Goal: Navigation & Orientation: Find specific page/section

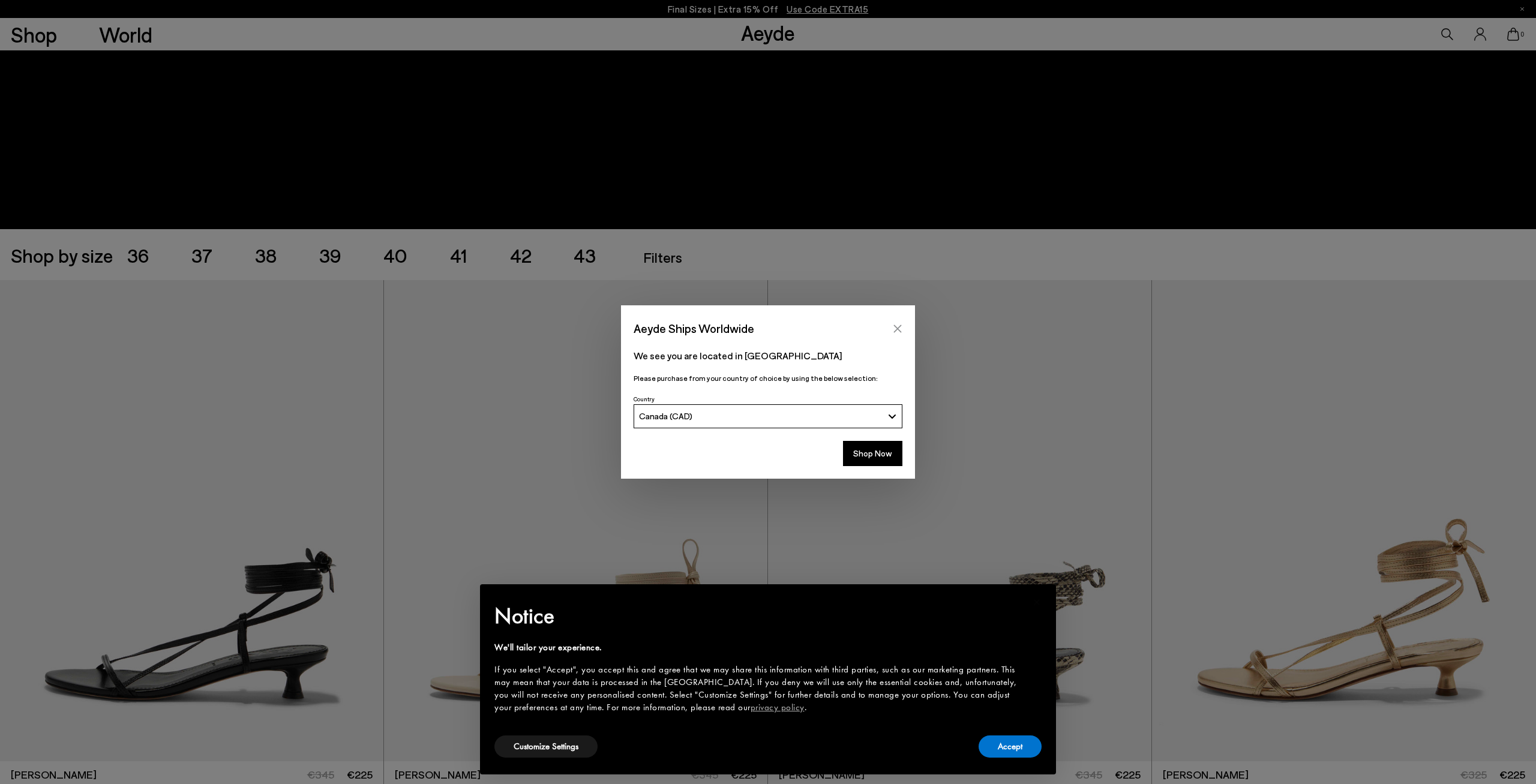
click at [898, 328] on icon "Close" at bounding box center [898, 328] width 8 height 8
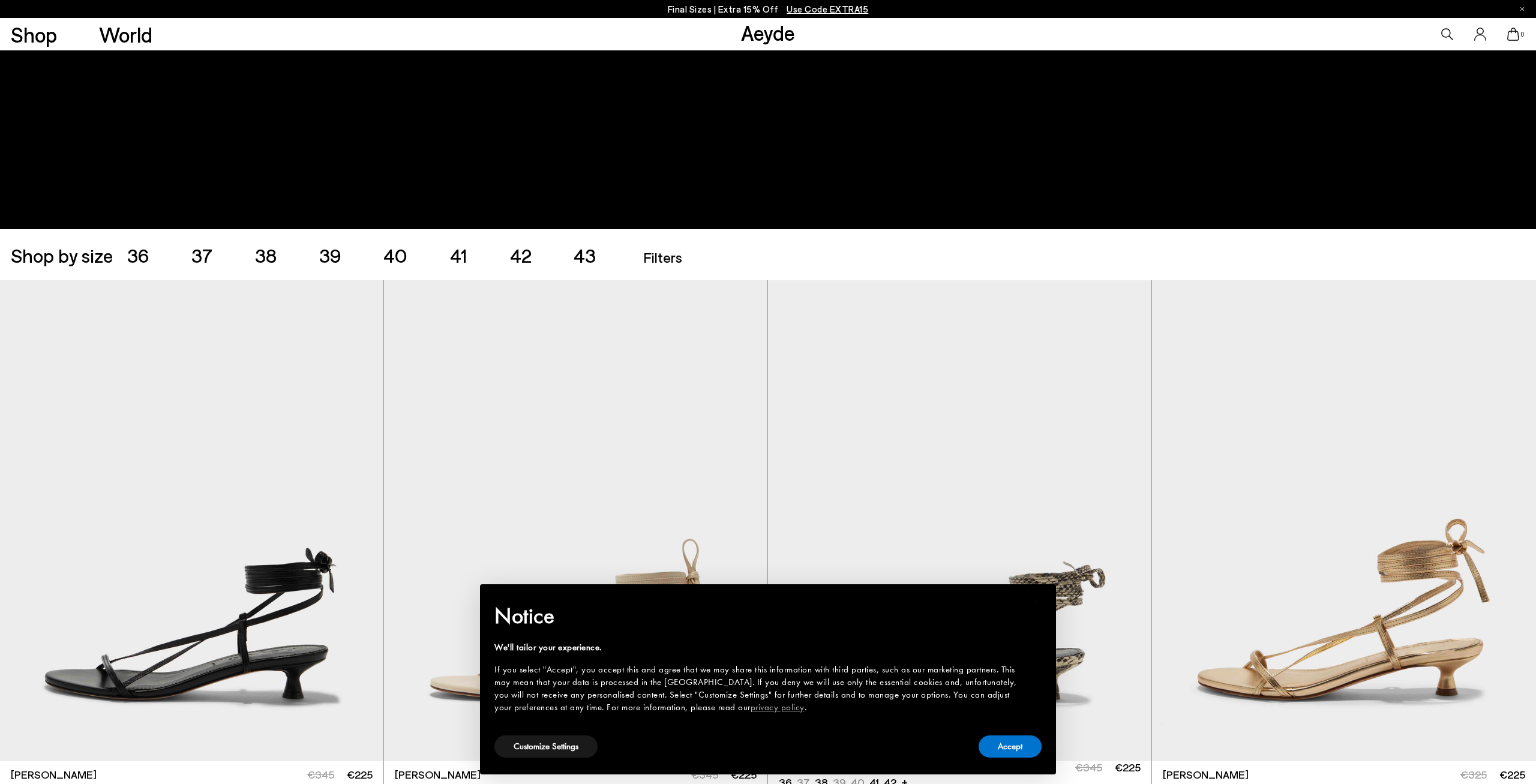
scroll to position [250, 0]
click at [1002, 743] on button "Accept" at bounding box center [1010, 746] width 63 height 22
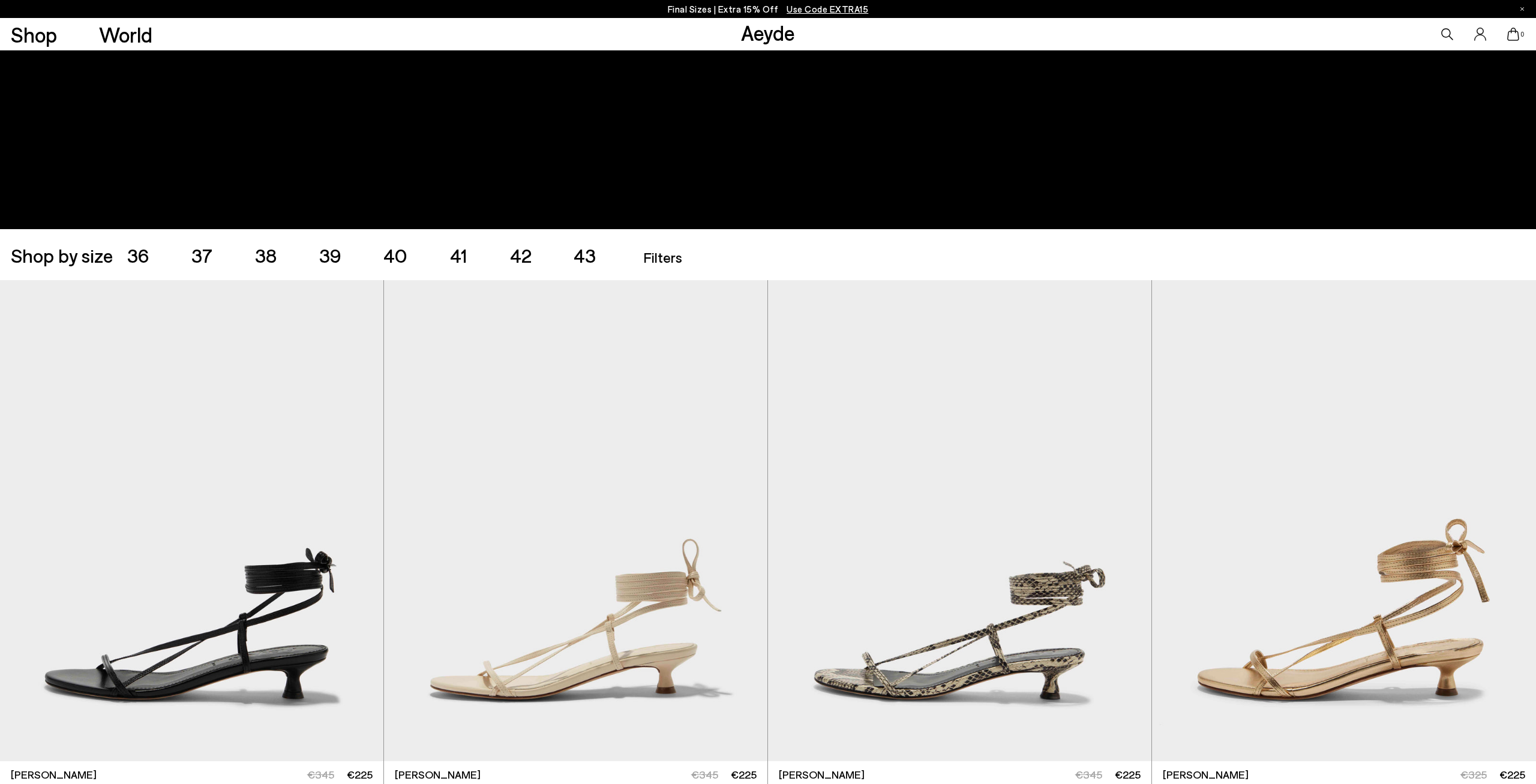
click at [533, 262] on ul "36 37 38 39 40 41 42 43" at bounding box center [382, 254] width 511 height 20
click at [522, 256] on span "42" at bounding box center [521, 254] width 22 height 23
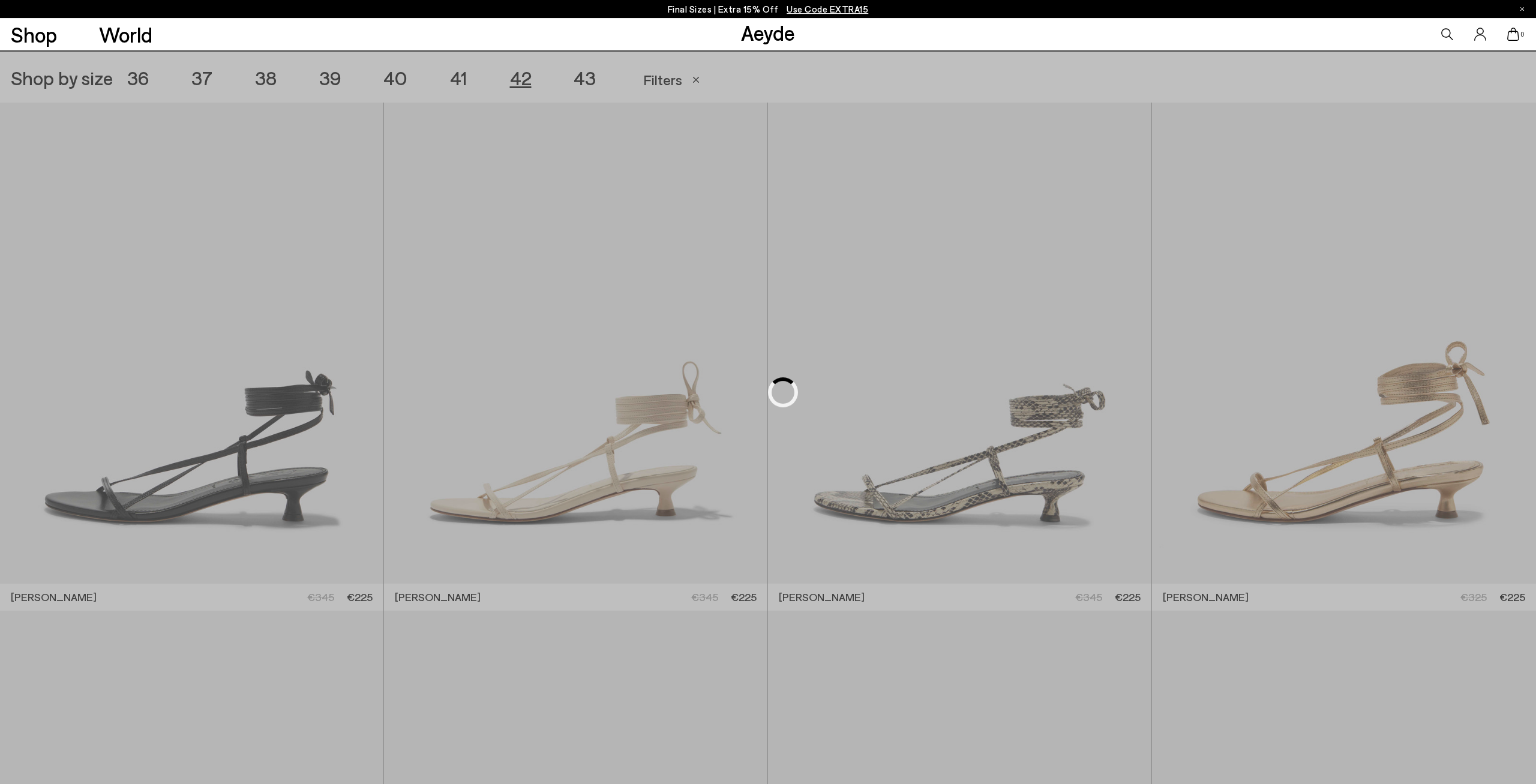
scroll to position [427, 0]
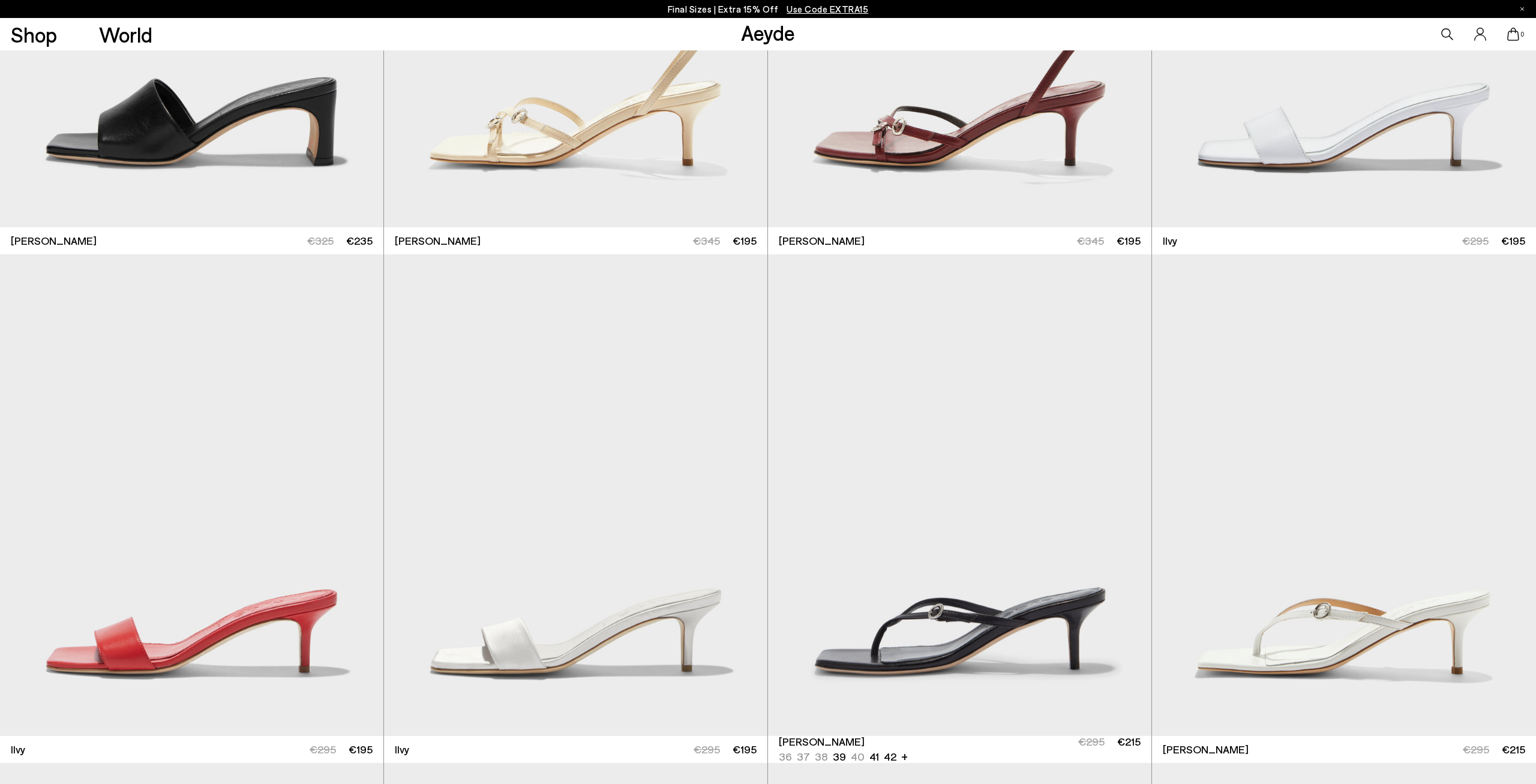
scroll to position [2111, 0]
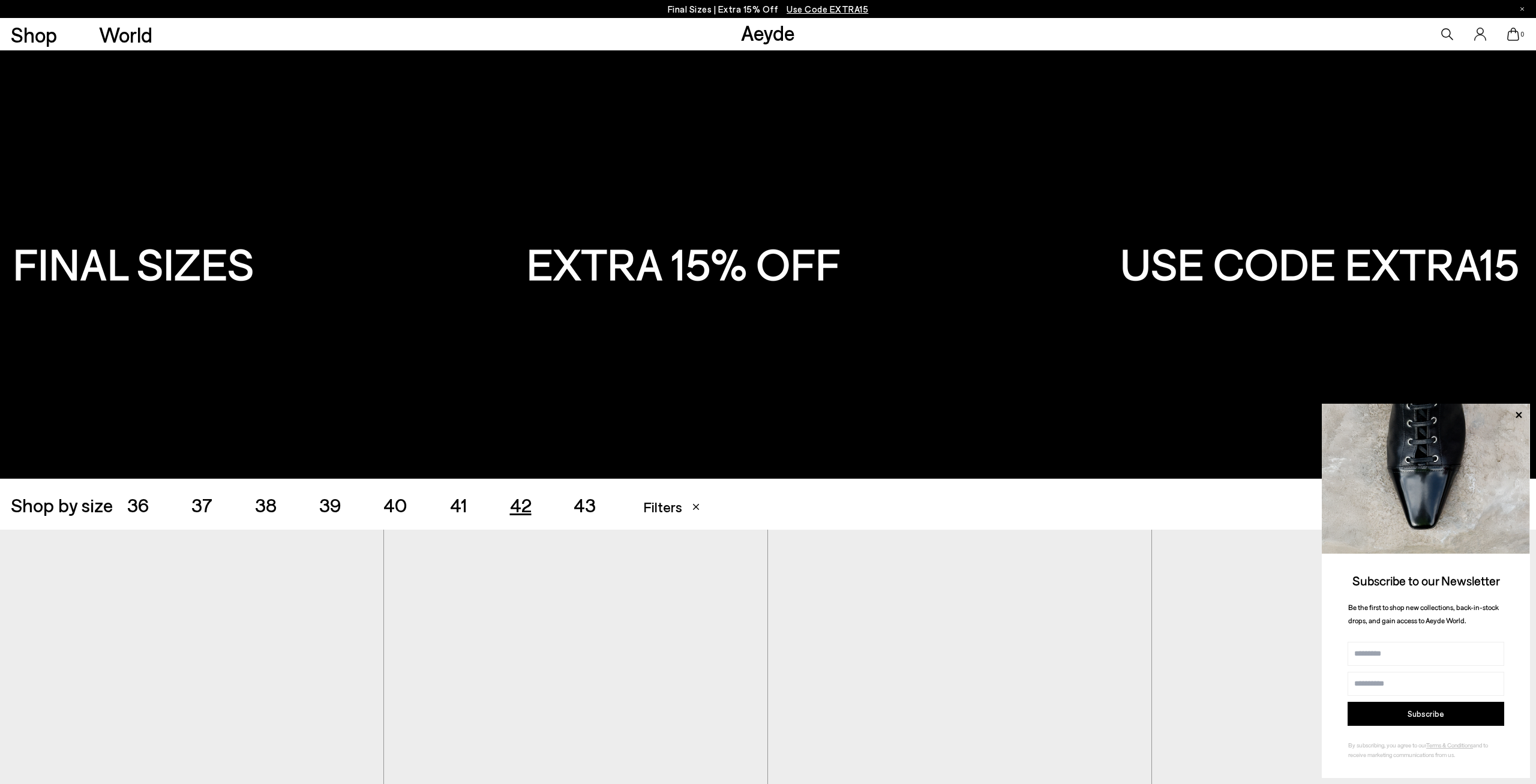
click at [594, 502] on span "43" at bounding box center [585, 504] width 22 height 23
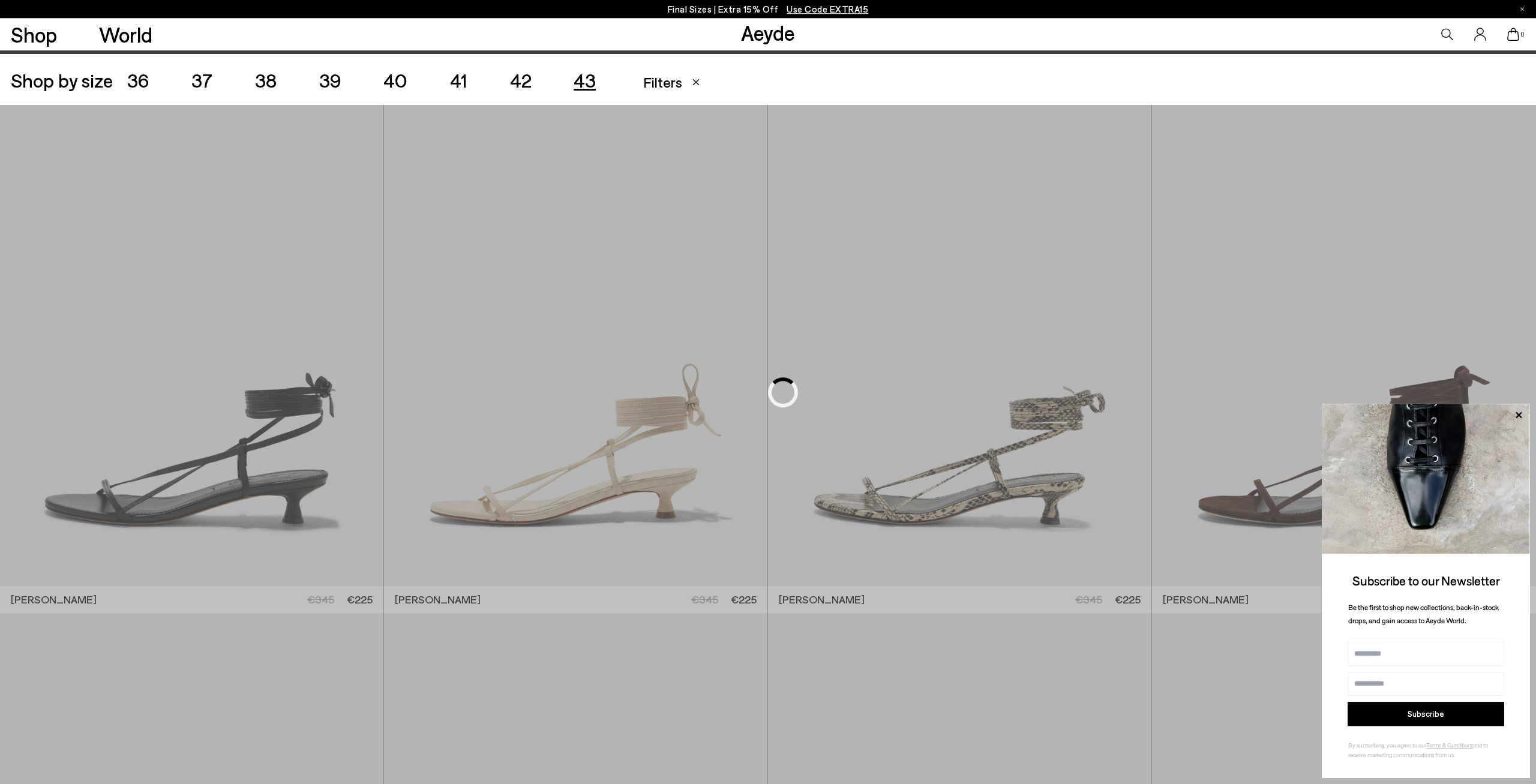
scroll to position [427, 0]
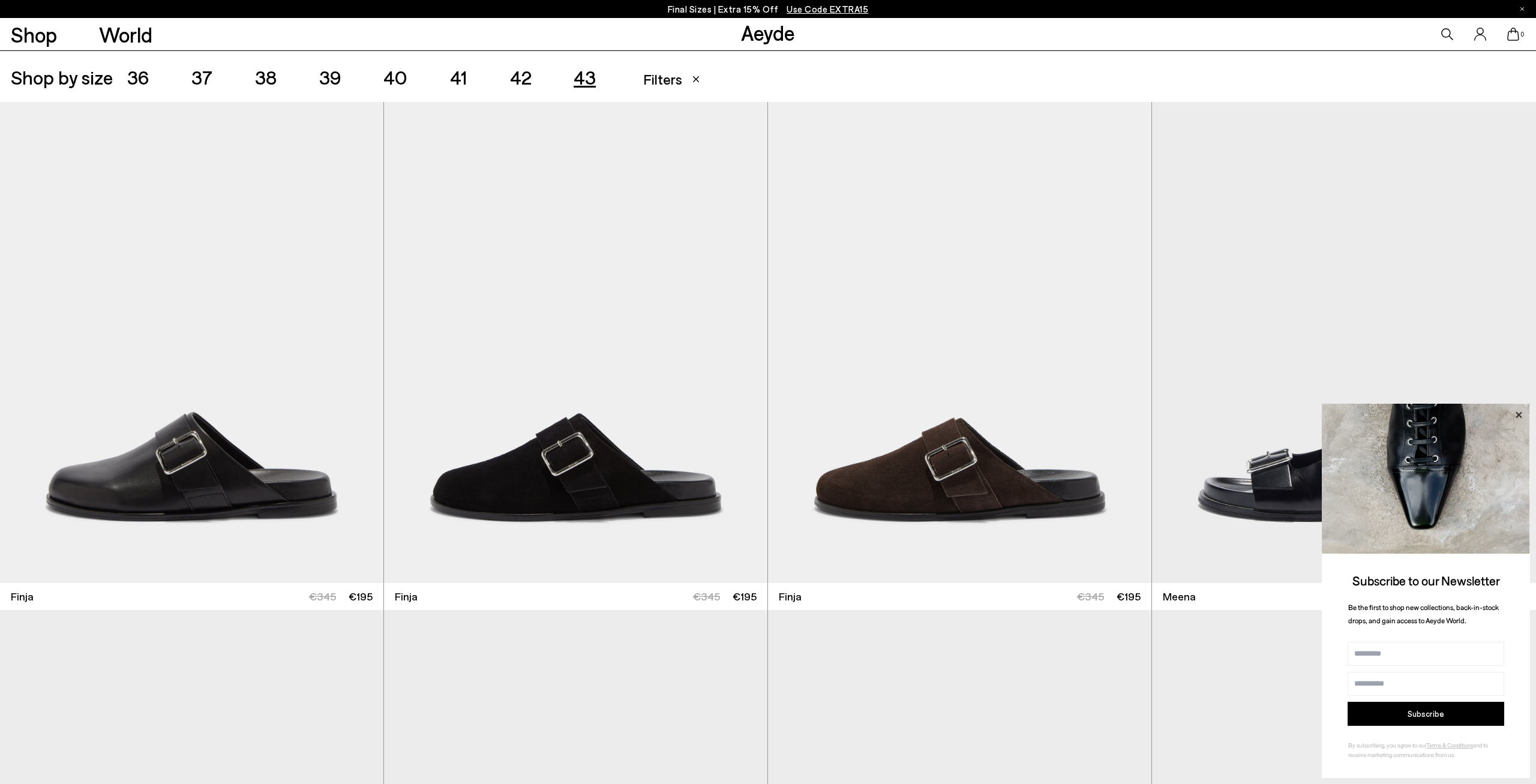
click at [1519, 413] on icon at bounding box center [1518, 414] width 6 height 6
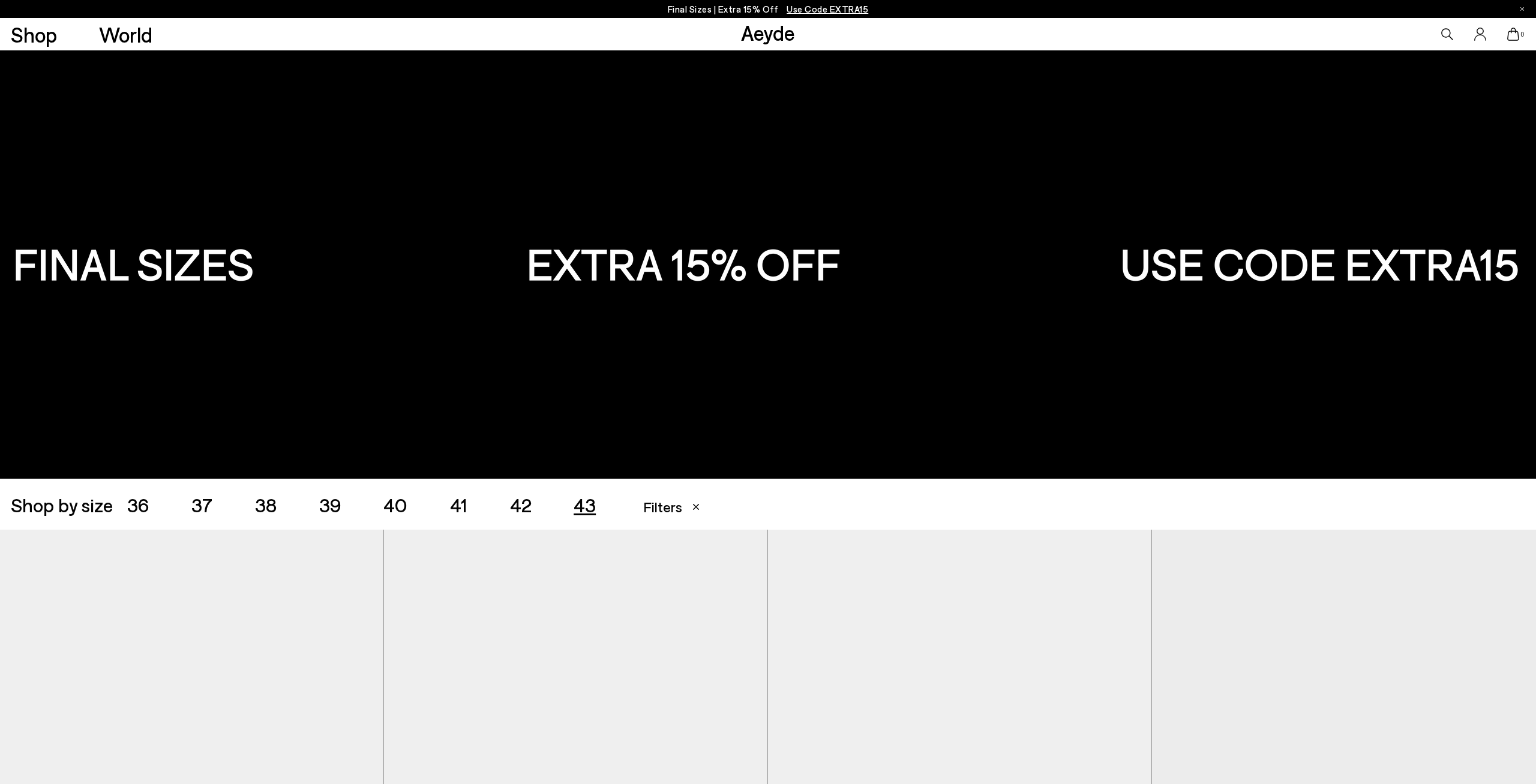
click at [519, 506] on span "42" at bounding box center [521, 504] width 22 height 23
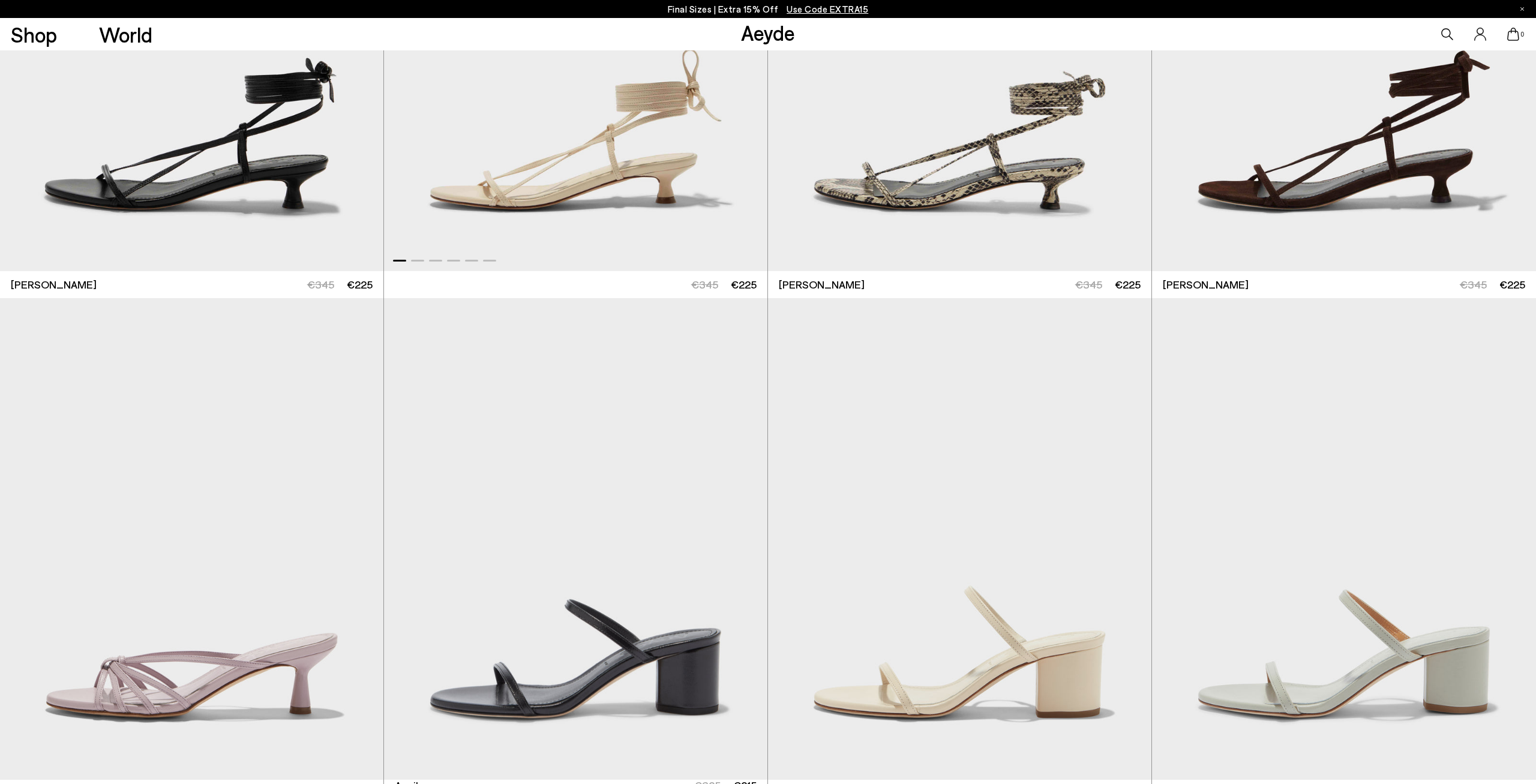
scroll to position [1051, 0]
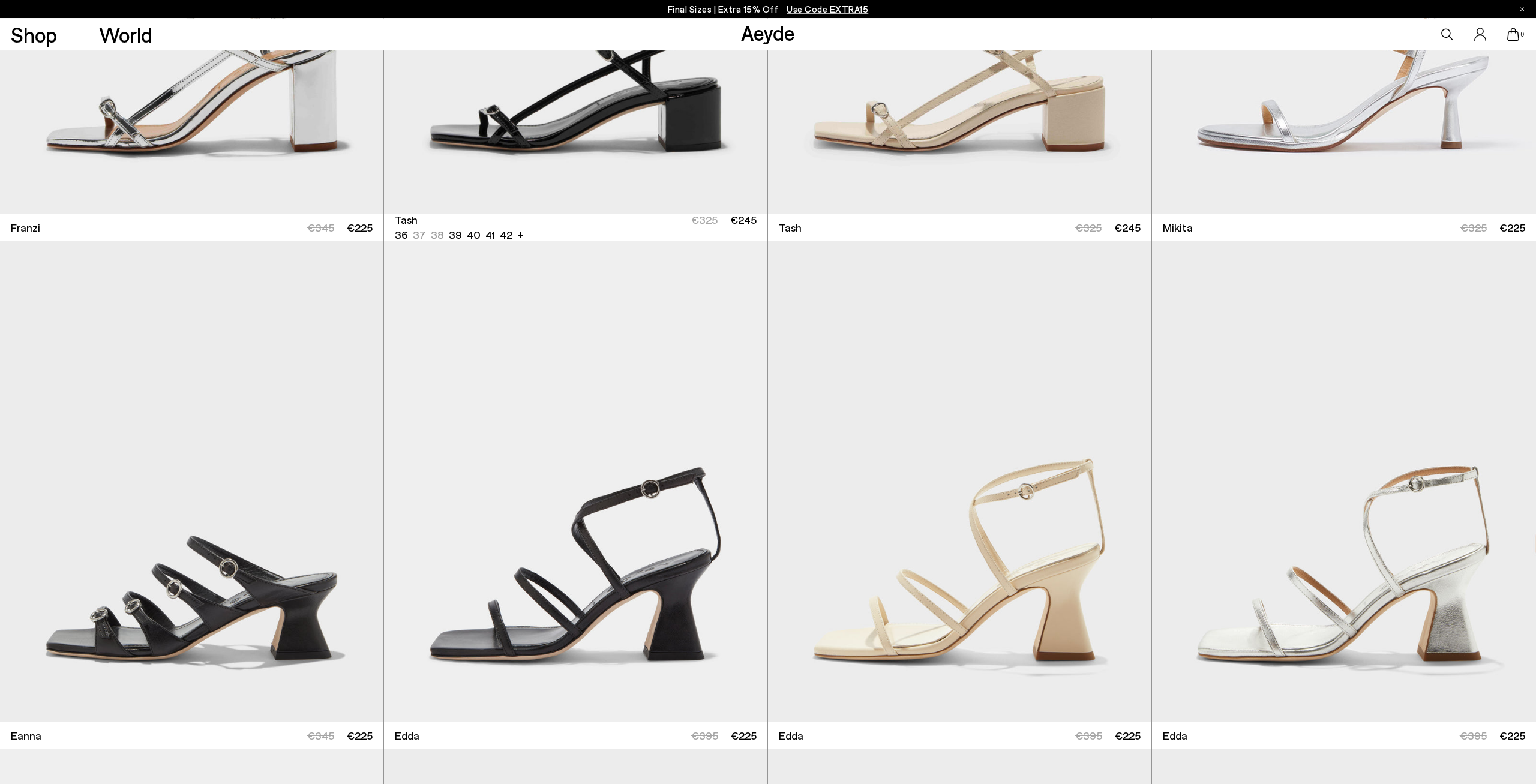
scroll to position [4356, 0]
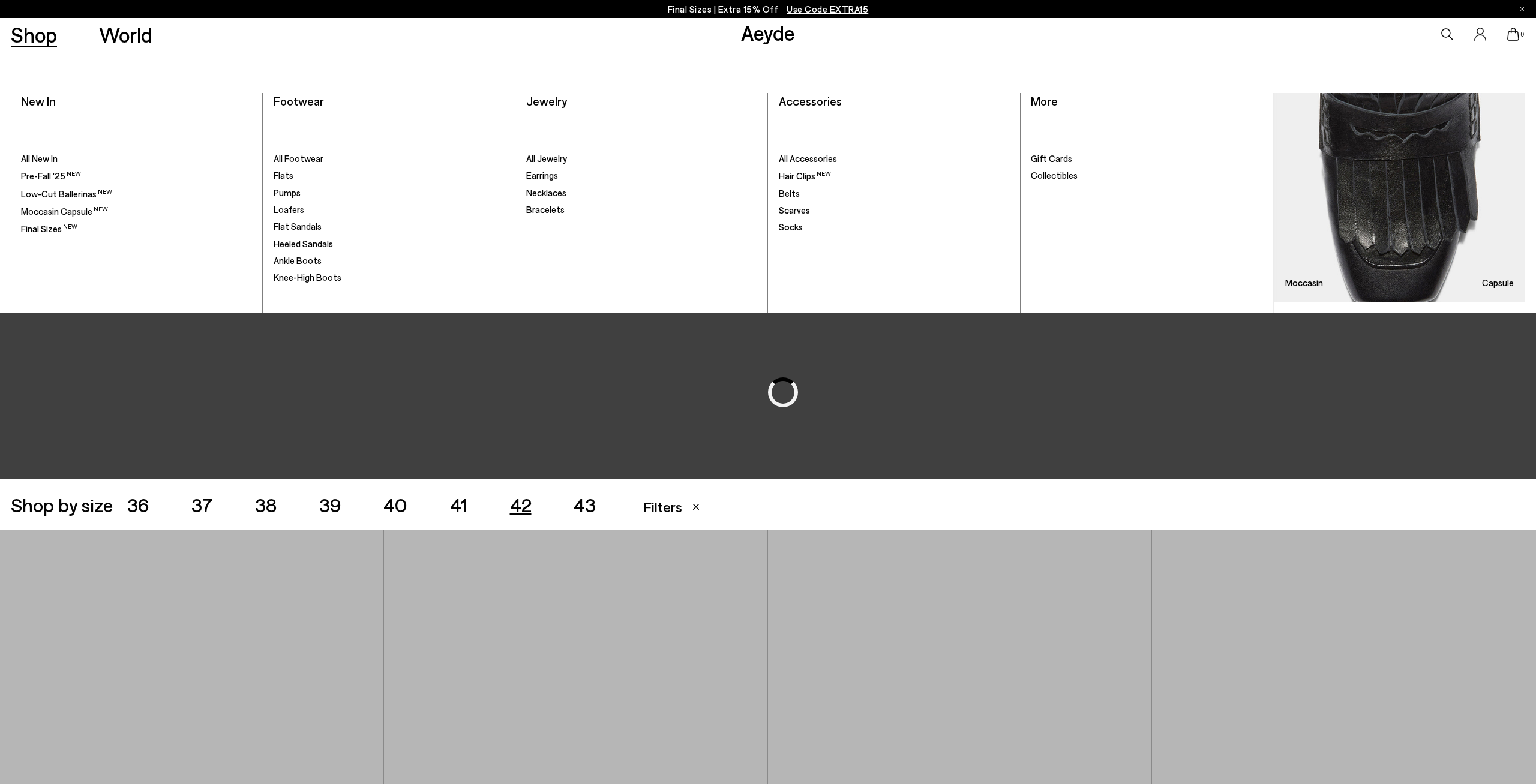
scroll to position [4428, 0]
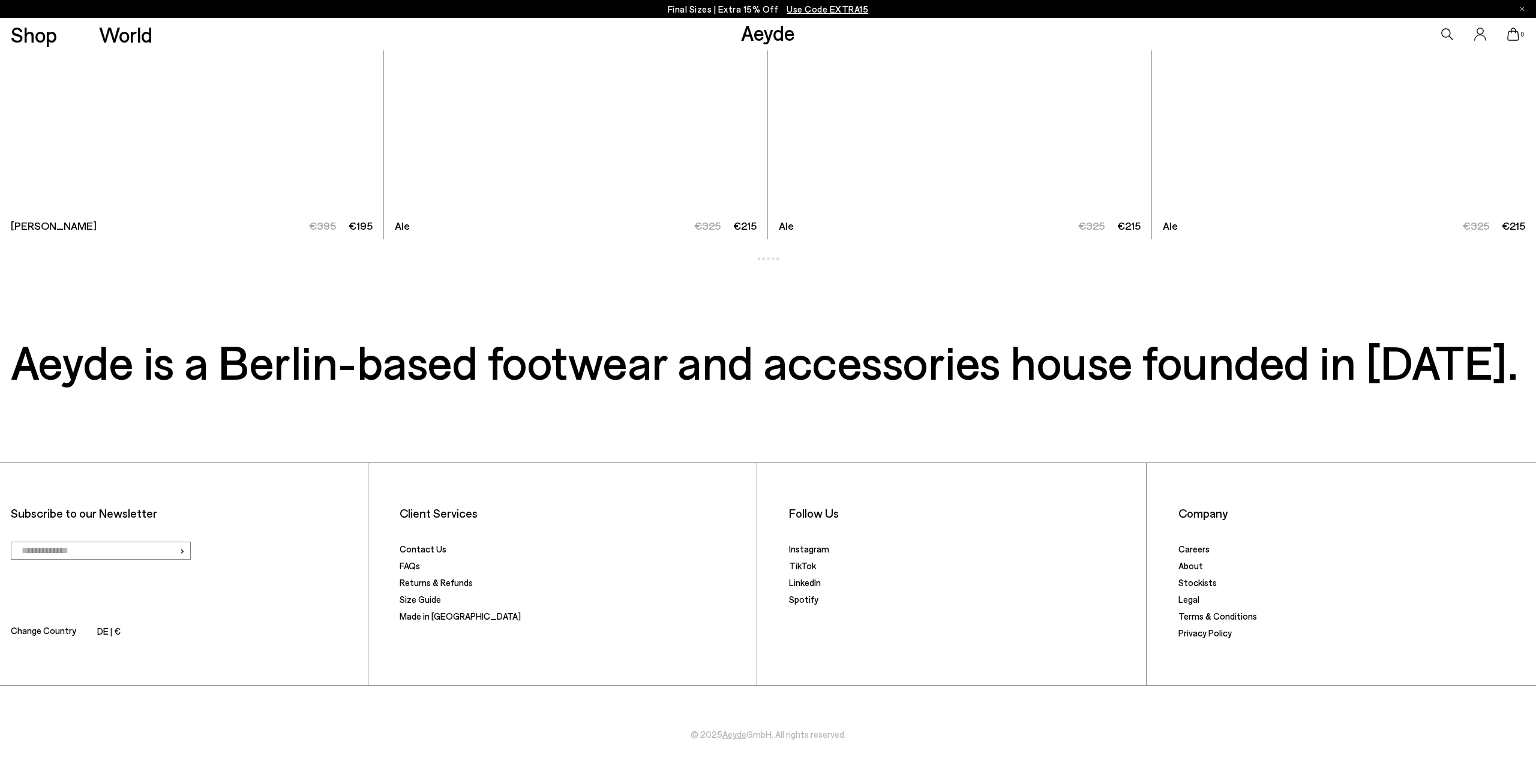
scroll to position [3338, 0]
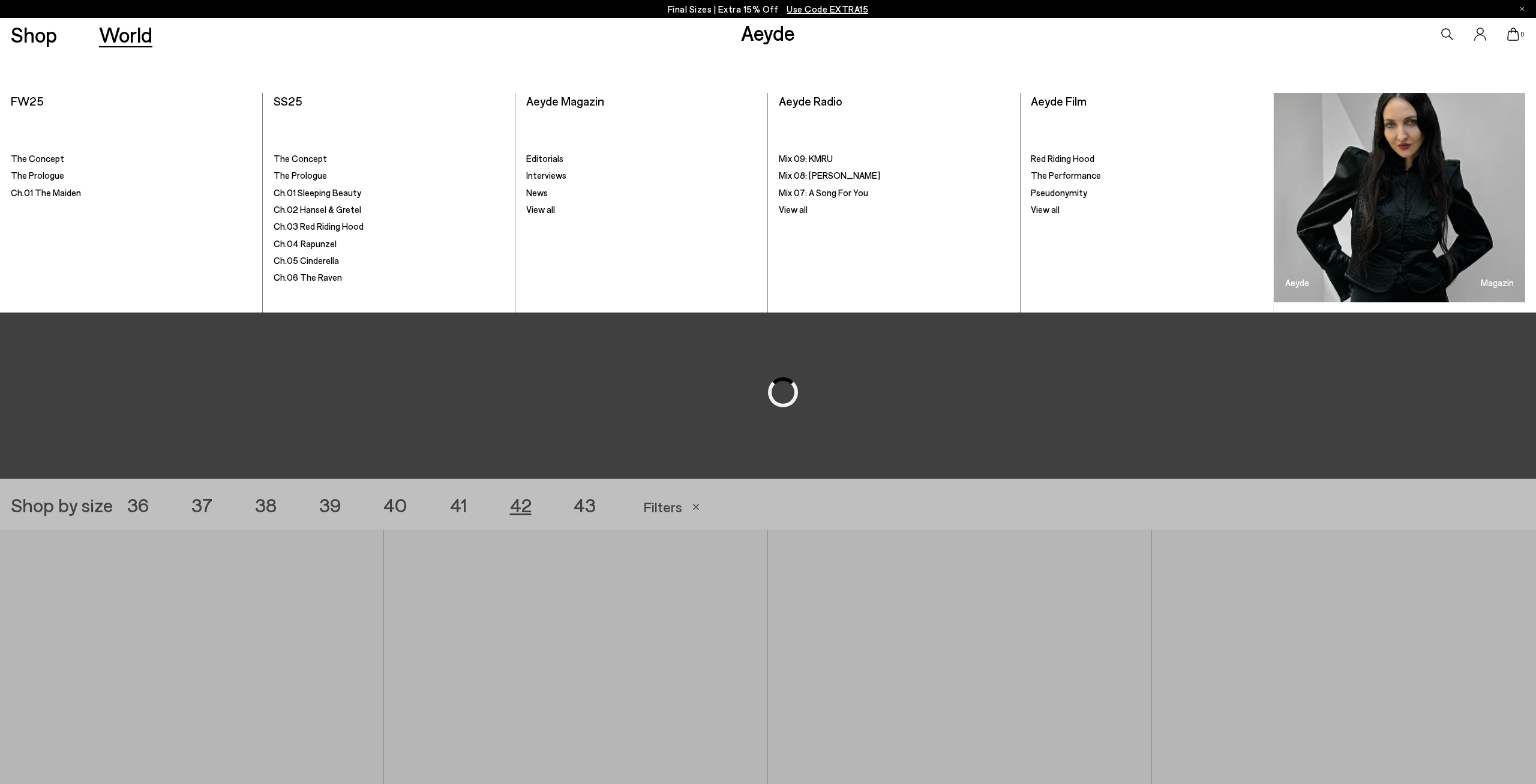
scroll to position [4431, 0]
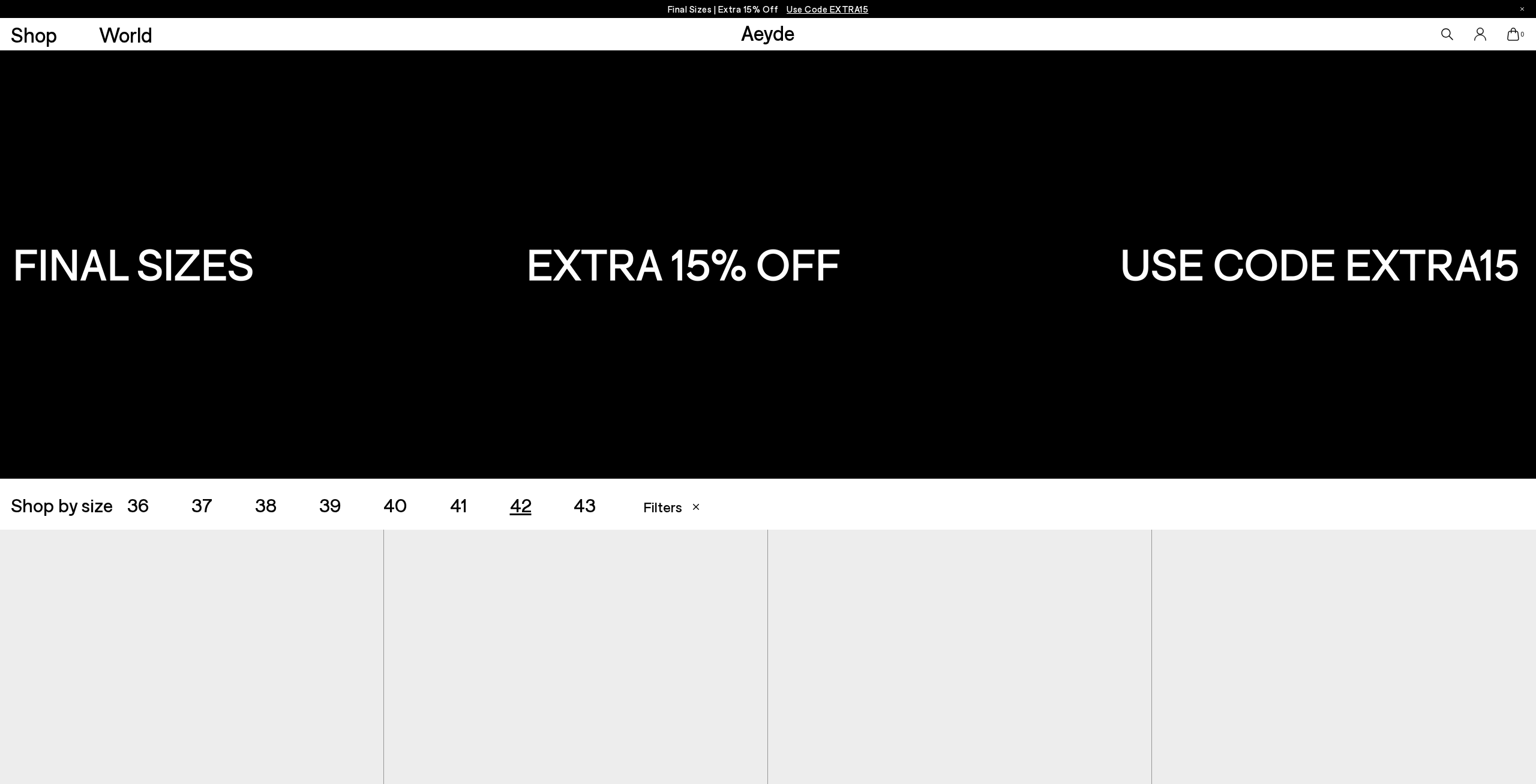
scroll to position [3338, 0]
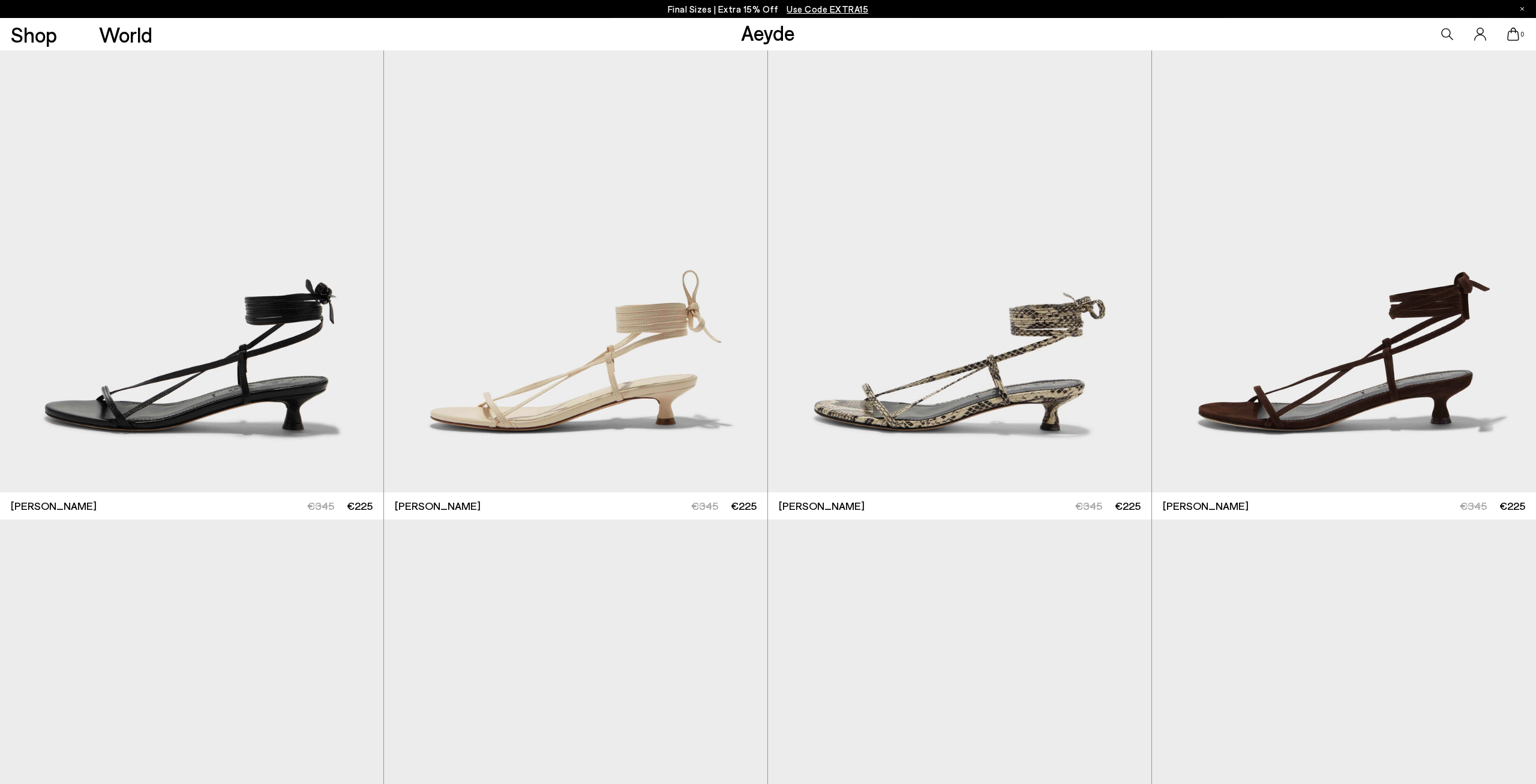
scroll to position [532, 0]
